Goal: Task Accomplishment & Management: Complete application form

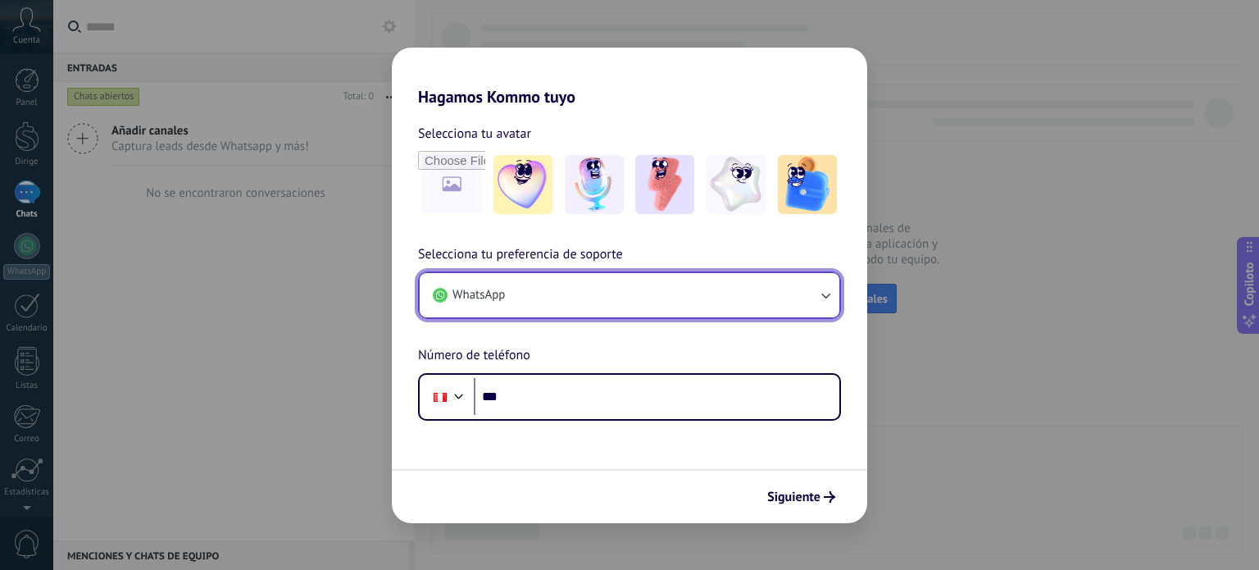
click at [830, 296] on icon "button" at bounding box center [825, 295] width 16 height 16
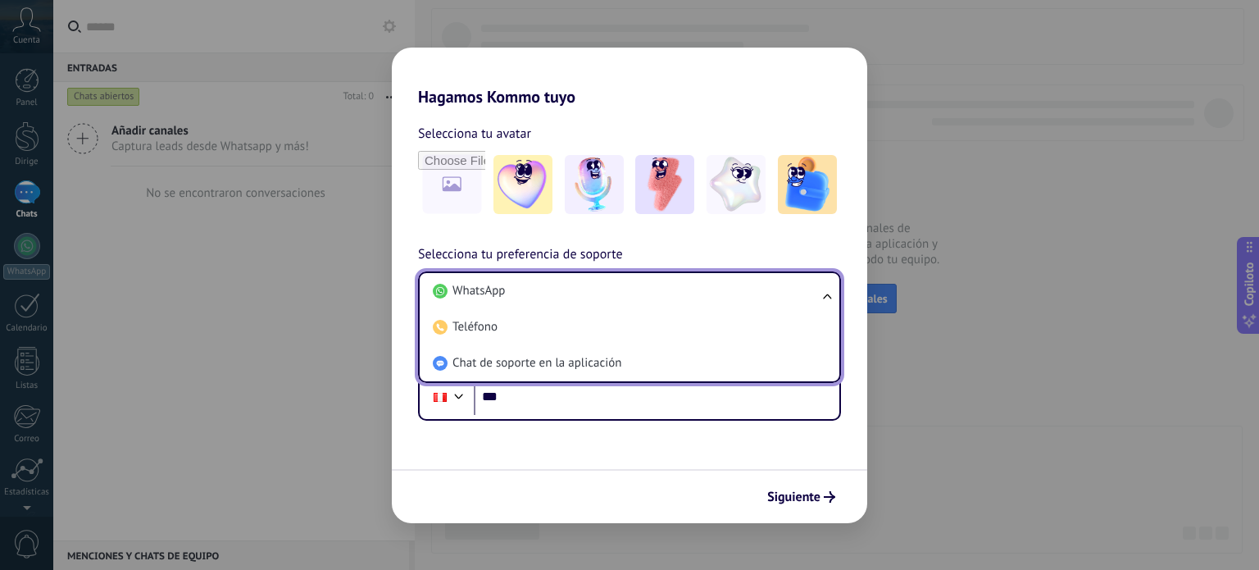
click at [829, 295] on ul "WhatsApp Teléfono Chat de soporte en la aplicación" at bounding box center [629, 326] width 423 height 111
click at [827, 294] on ul "WhatsApp Teléfono Chat de soporte en la aplicación" at bounding box center [629, 326] width 423 height 111
click at [661, 93] on h2 "Hagamos Kommo tuyo" at bounding box center [629, 77] width 475 height 59
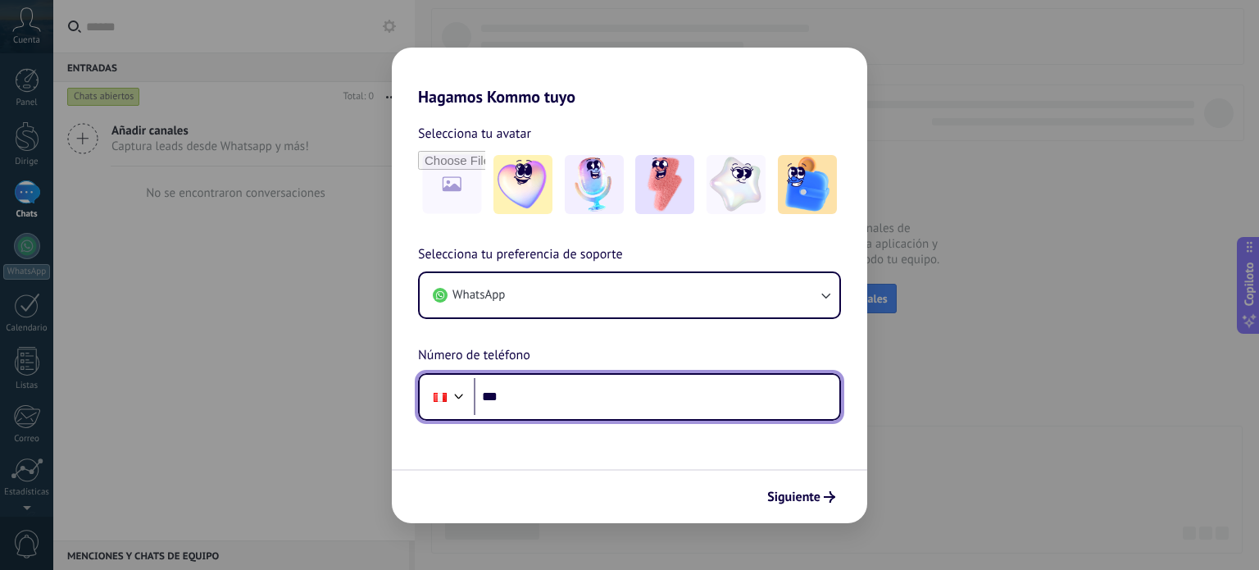
click at [458, 389] on div at bounding box center [459, 394] width 20 height 20
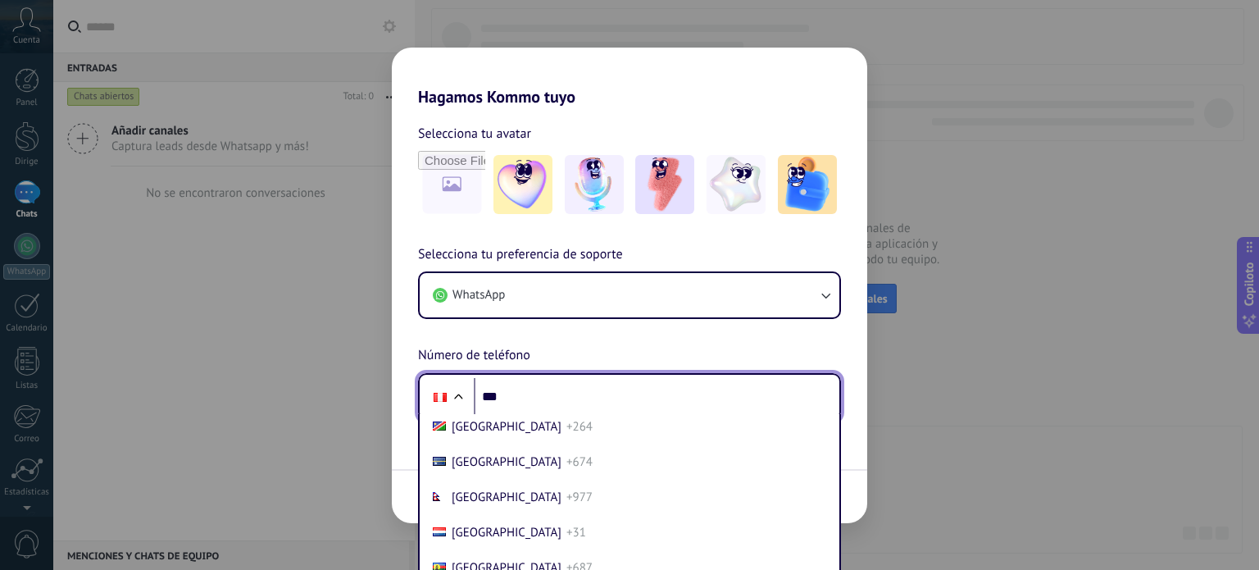
click at [507, 357] on div "Selecciona tu preferencia de soporte WhatsApp Número de teléfono Teléfono *** […" at bounding box center [629, 332] width 475 height 176
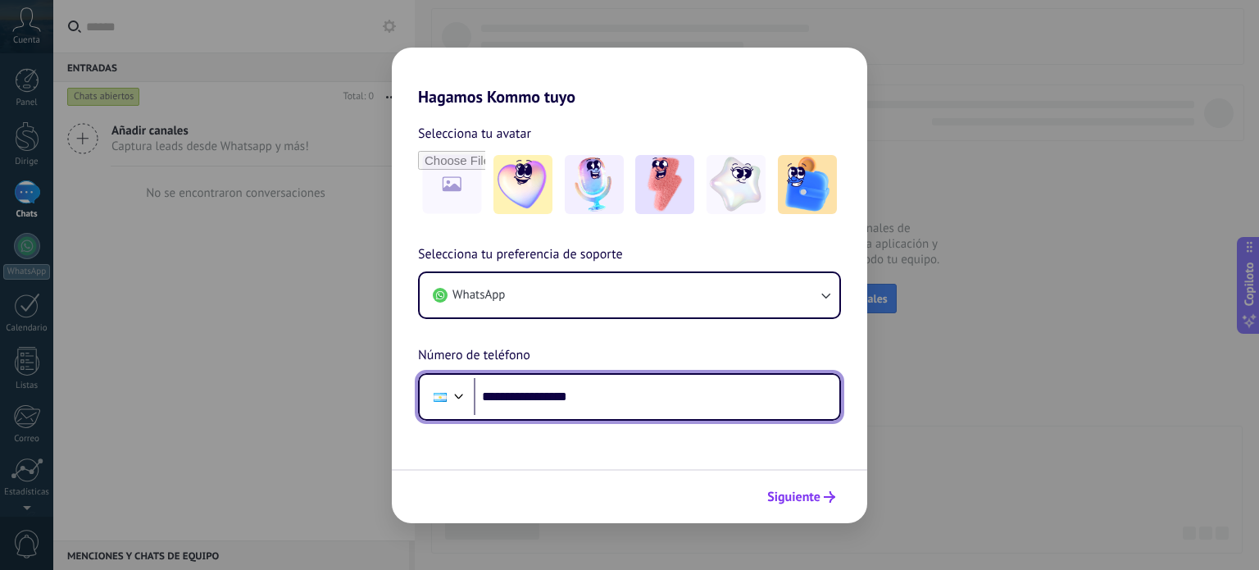
type input "**********"
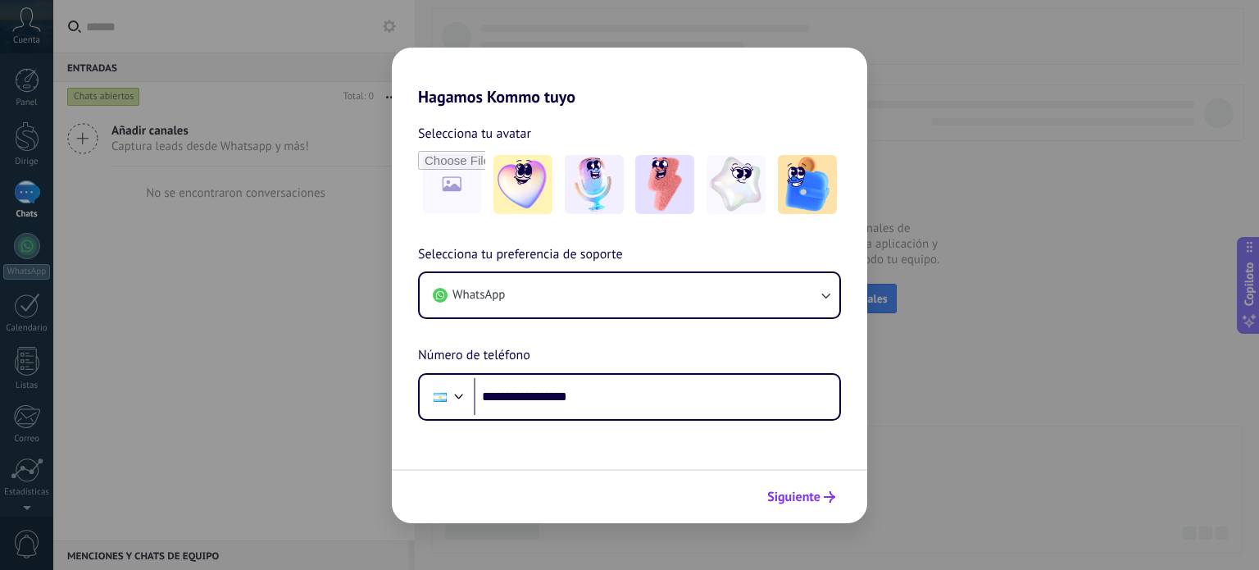
click at [799, 498] on font "Siguiente" at bounding box center [793, 496] width 53 height 16
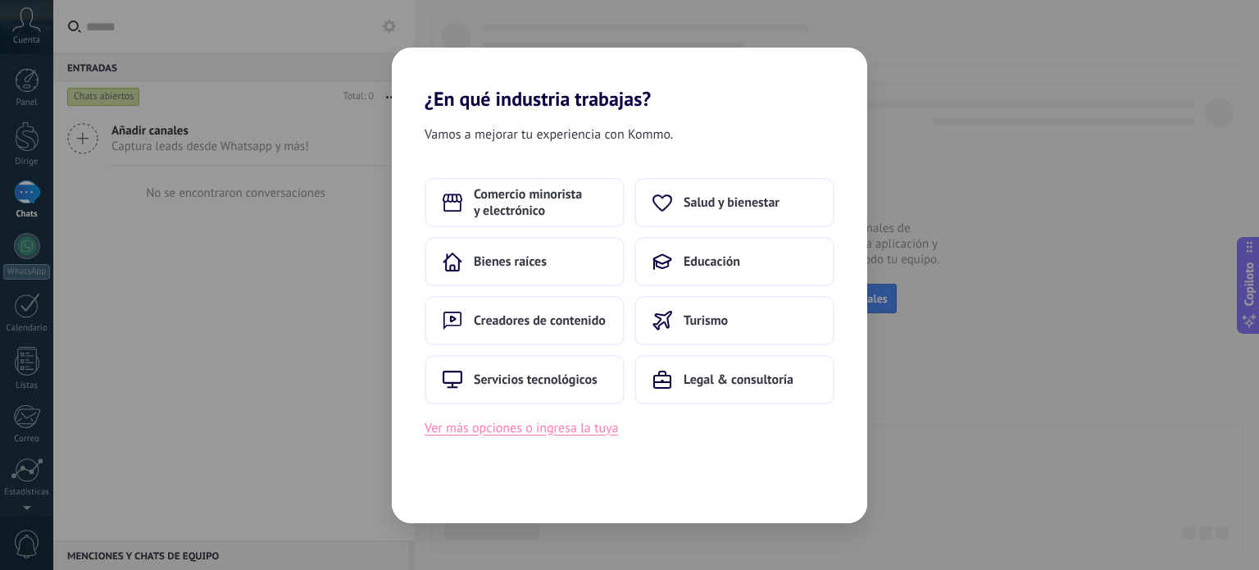
click at [577, 432] on font "Ver más opciones o ingresa la tuya" at bounding box center [521, 428] width 193 height 16
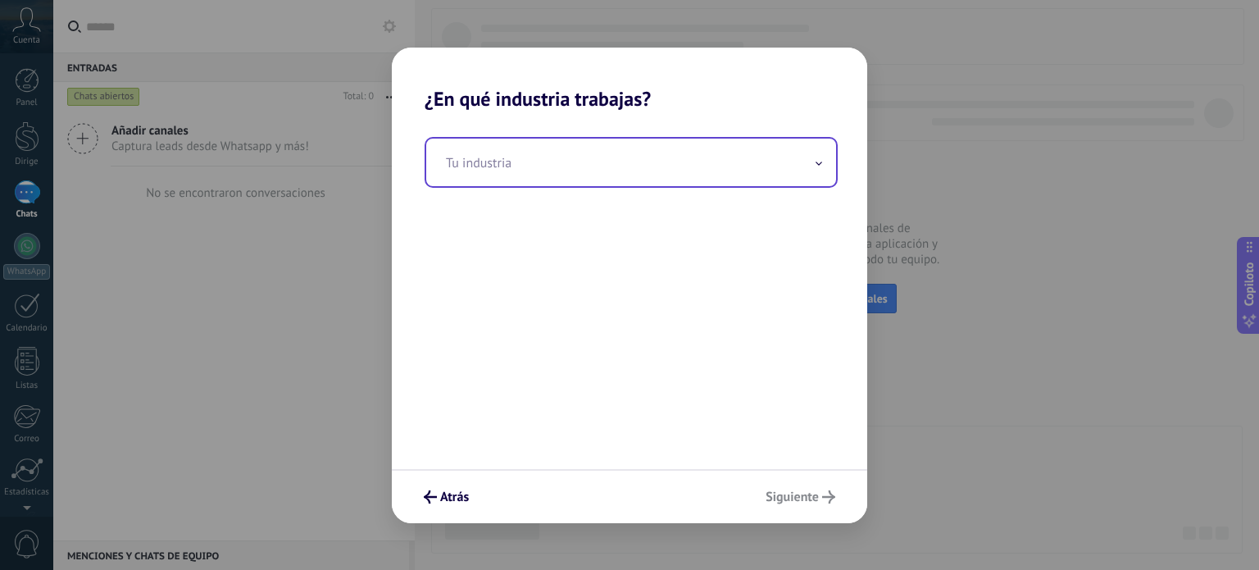
click at [656, 149] on input "text" at bounding box center [631, 163] width 410 height 48
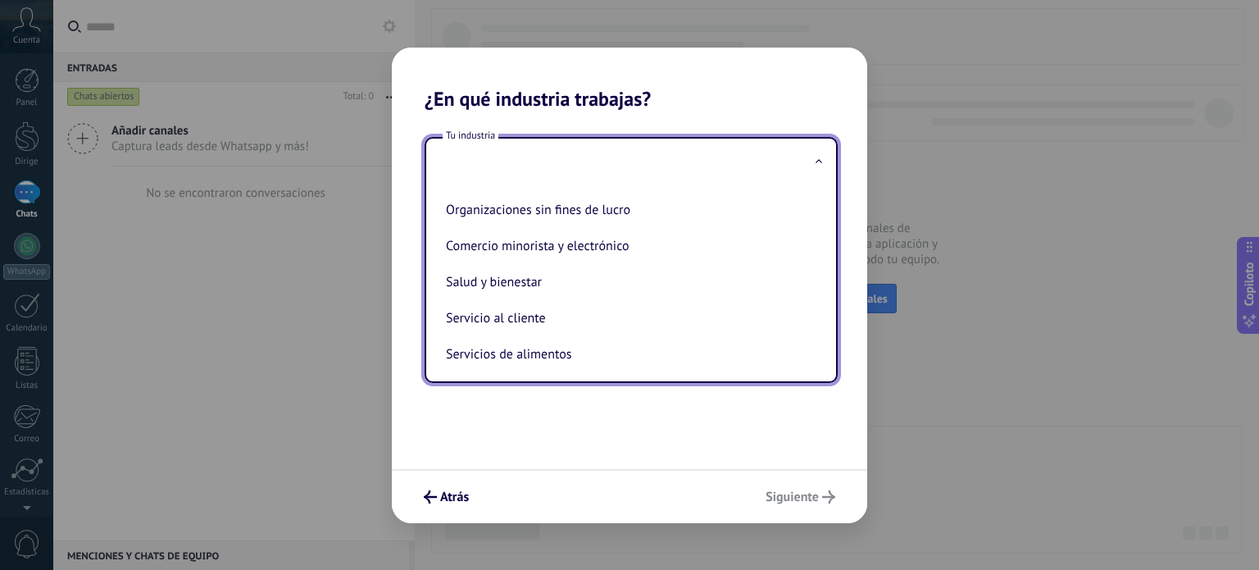
scroll to position [281, 0]
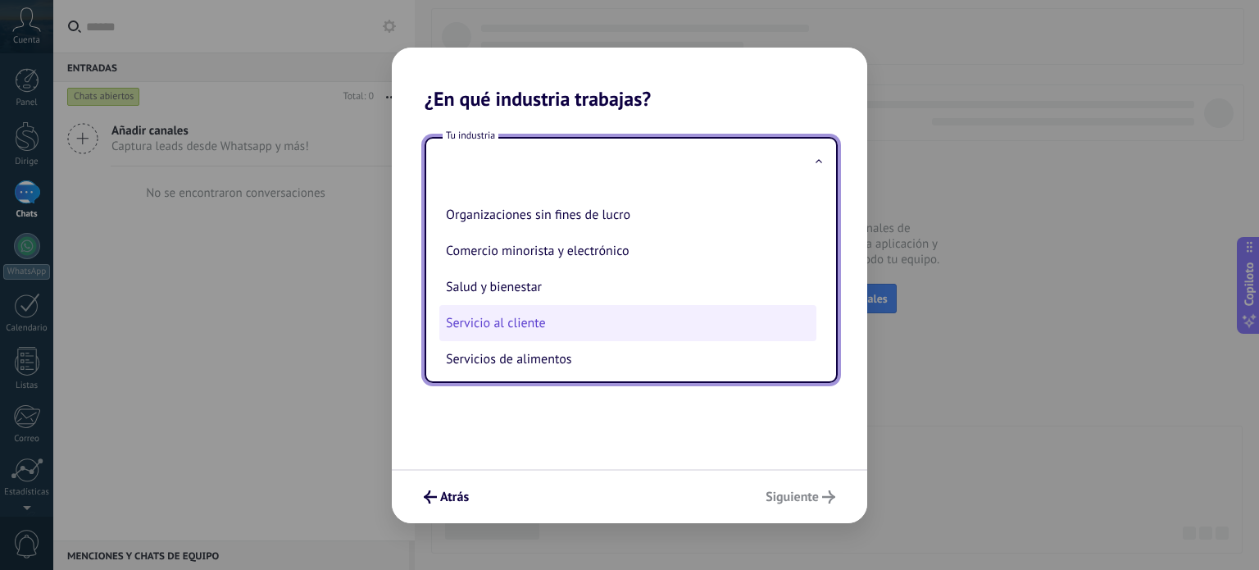
click at [611, 320] on li "Servicio al cliente" at bounding box center [627, 323] width 377 height 36
type input "**********"
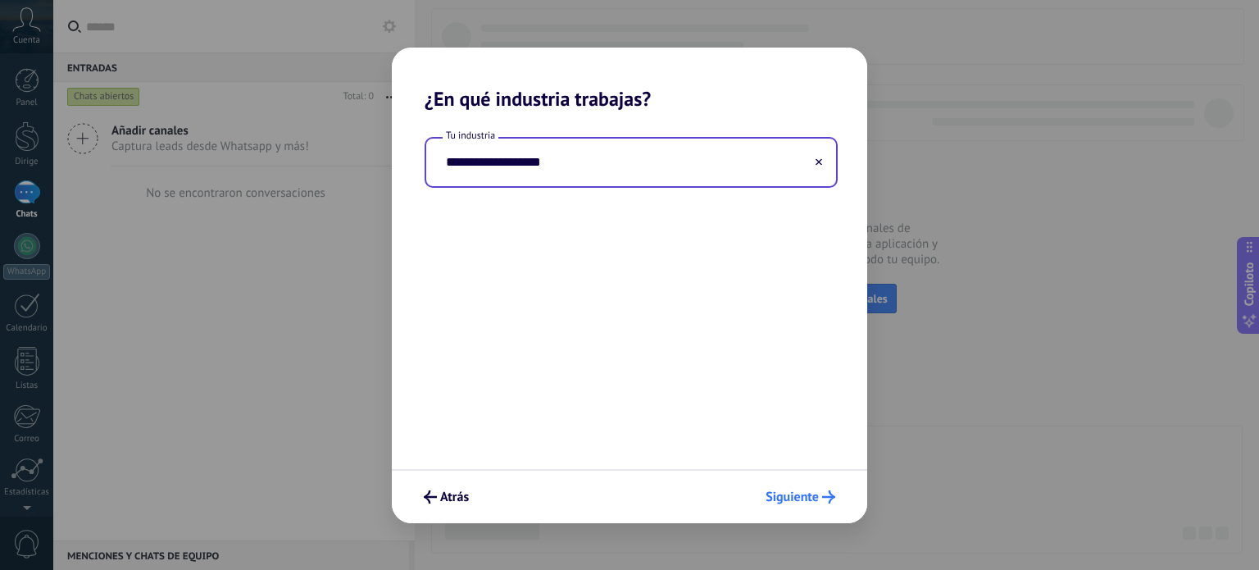
click at [806, 488] on font "Siguiente" at bounding box center [791, 496] width 53 height 16
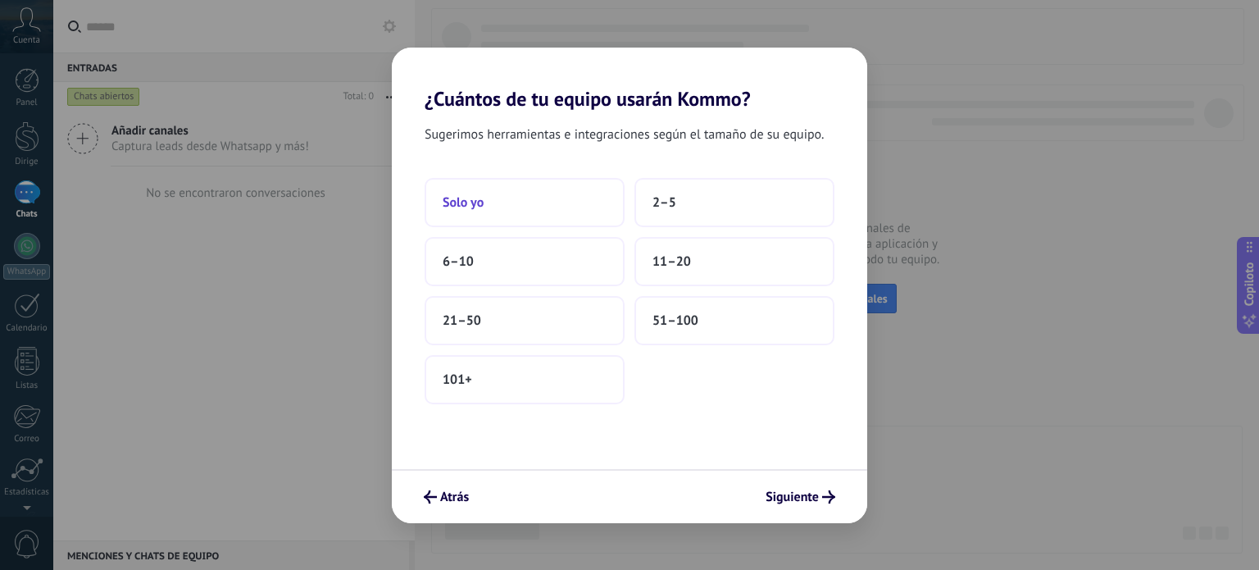
click at [555, 210] on button "Solo yo" at bounding box center [525, 202] width 200 height 49
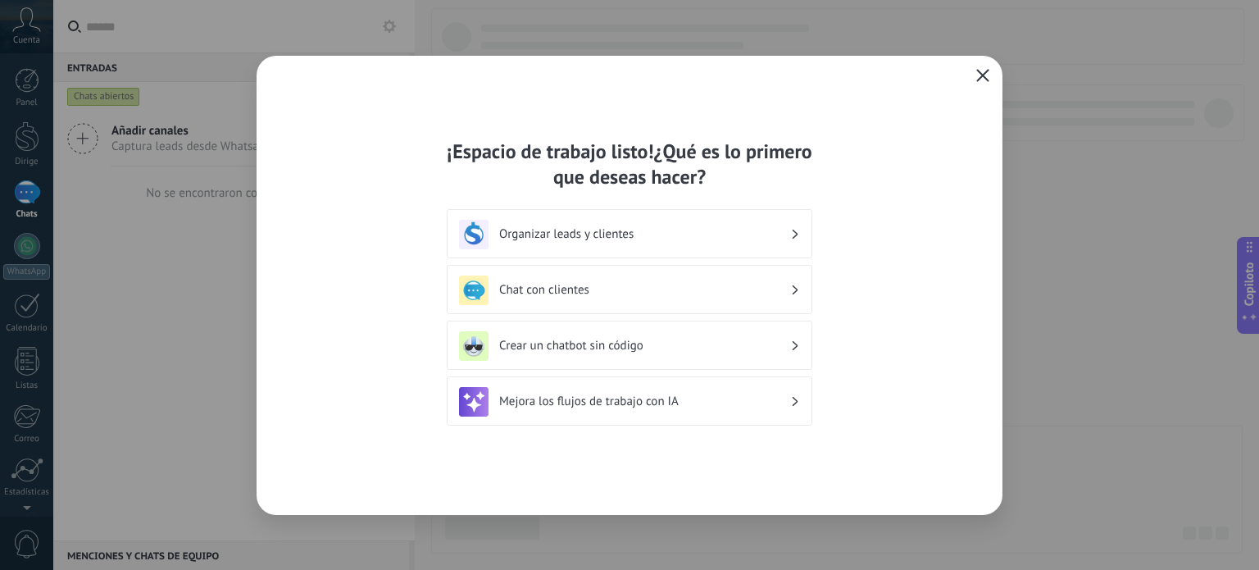
click at [986, 76] on icon "button" at bounding box center [982, 75] width 13 height 13
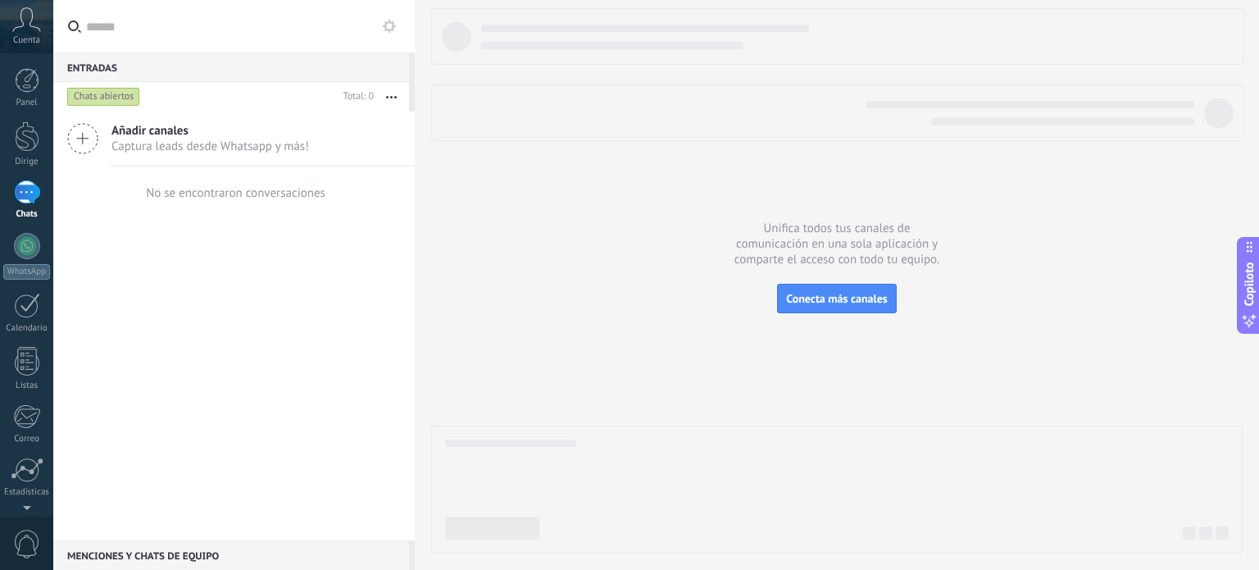
scroll to position [111, 0]
